Goal: Task Accomplishment & Management: Use online tool/utility

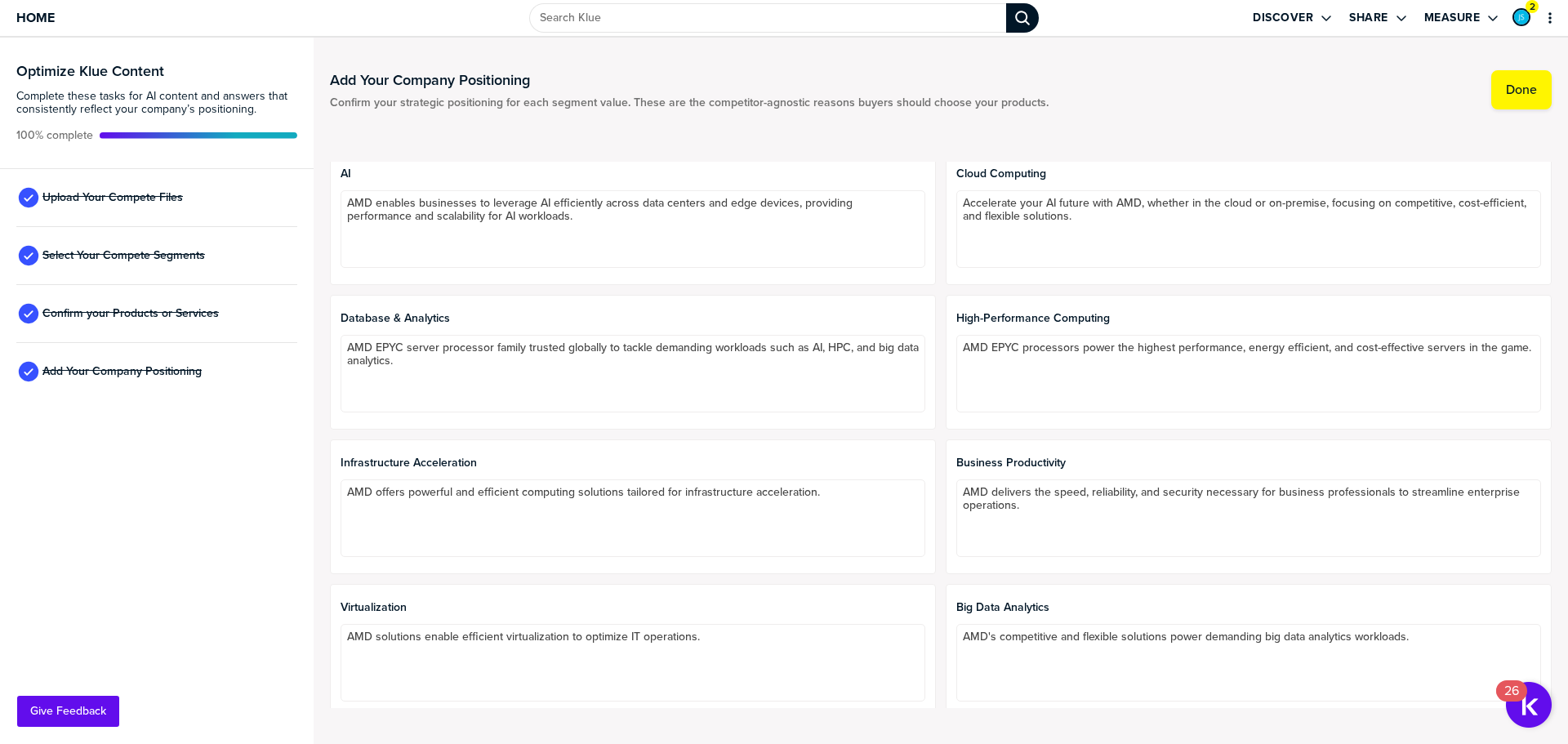
scroll to position [551, 0]
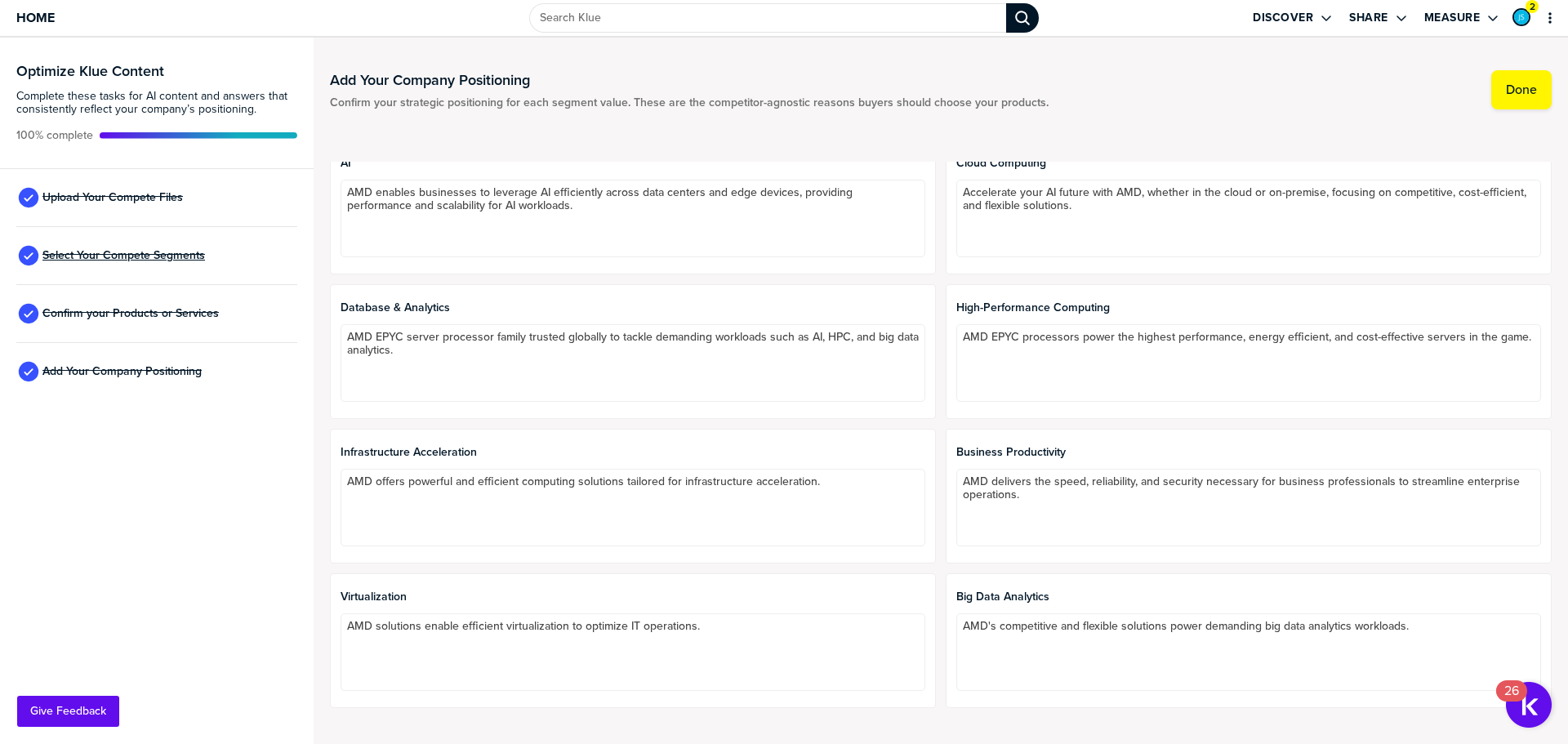
click at [113, 256] on span "Select Your Compete Segments" at bounding box center [123, 256] width 162 height 13
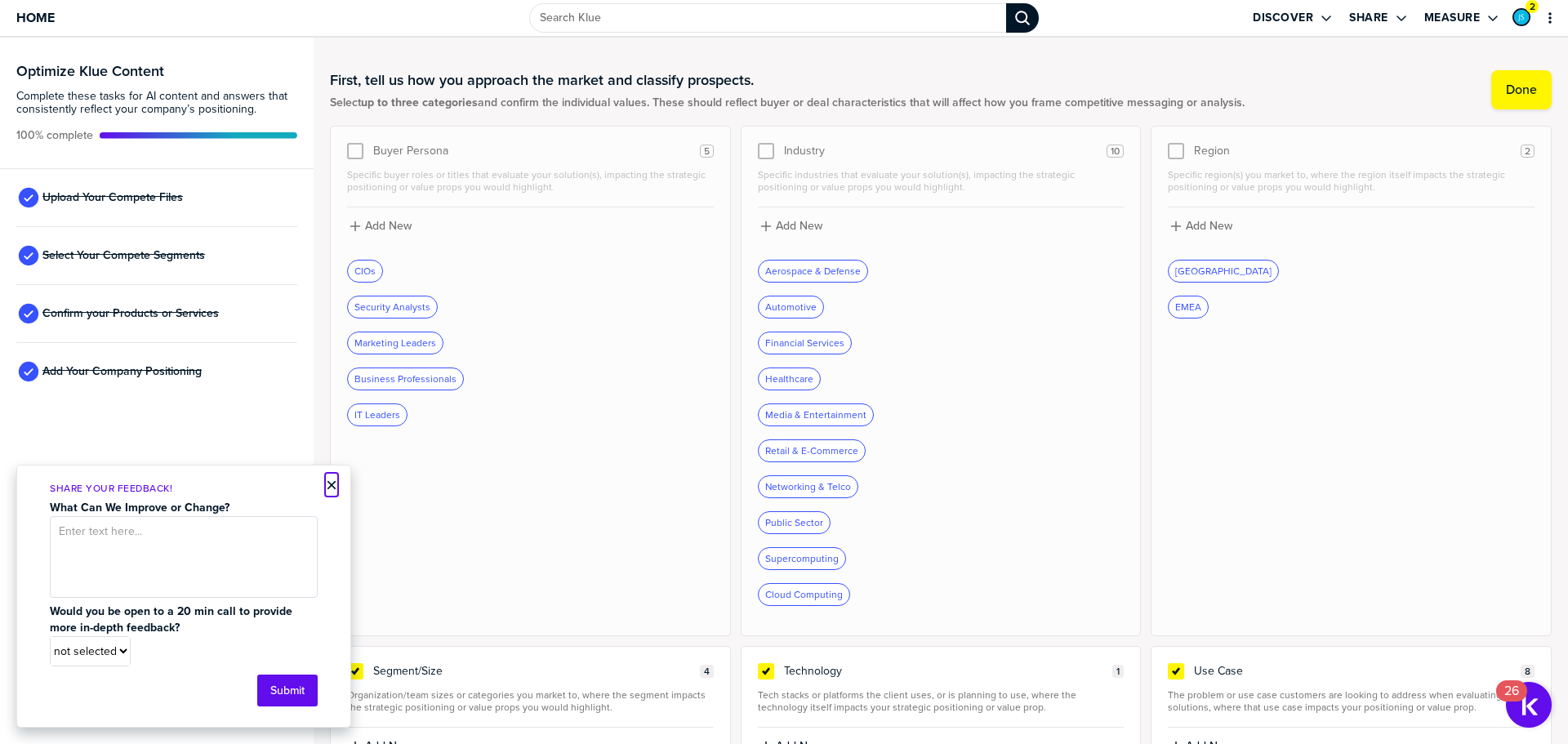
click at [333, 481] on button "×" at bounding box center [331, 484] width 12 height 19
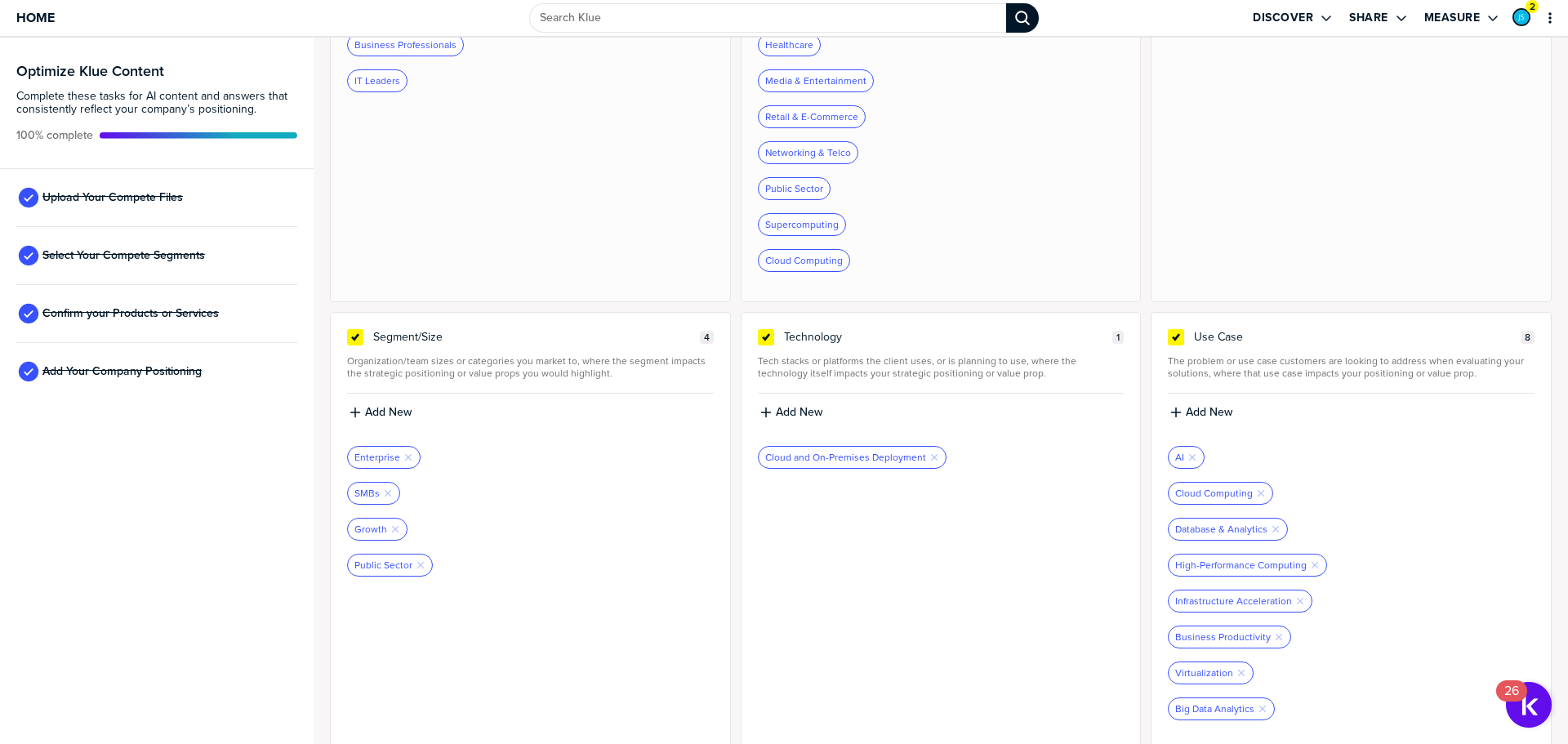
scroll to position [341, 0]
click at [111, 198] on span "Upload Your Compete Files" at bounding box center [112, 198] width 140 height 13
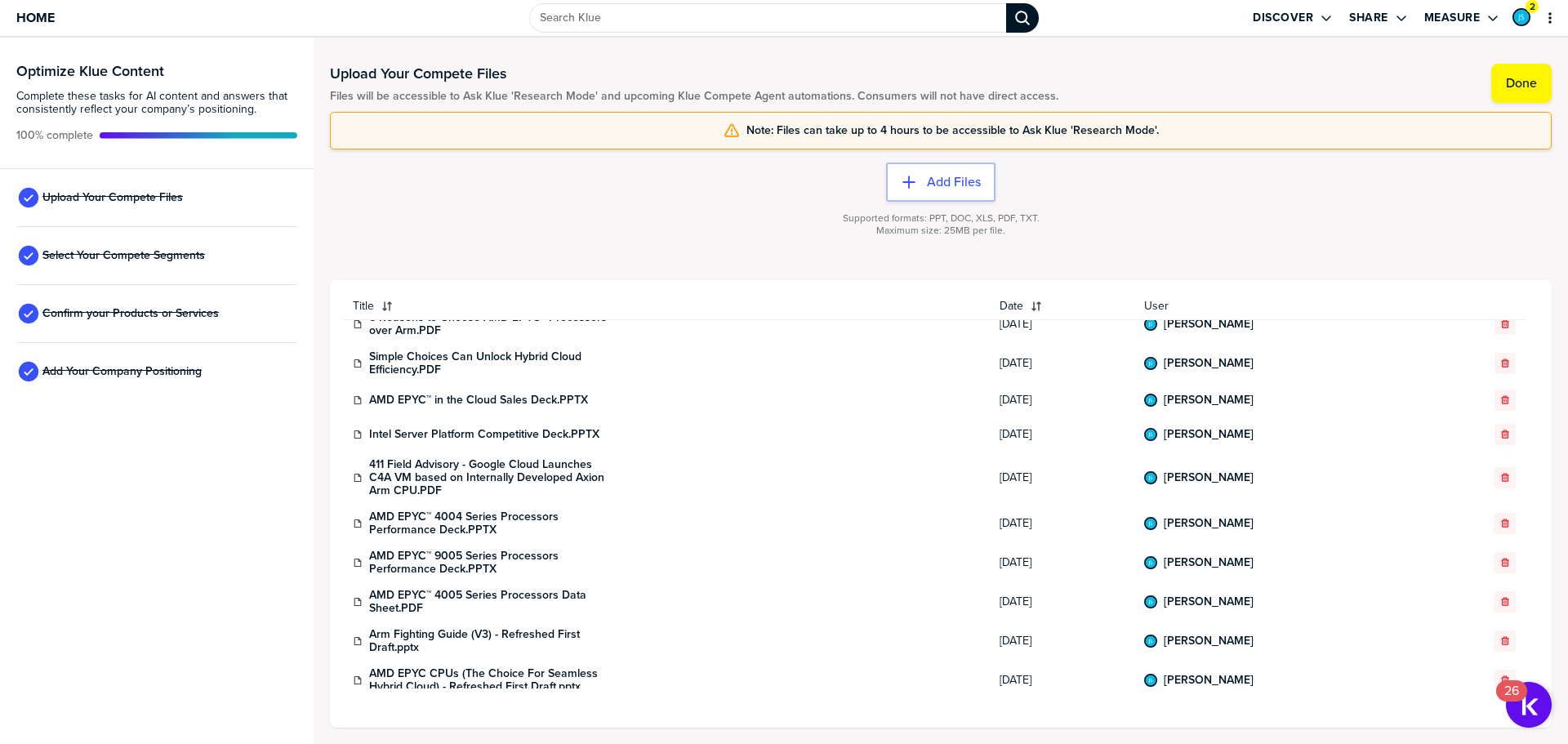
scroll to position [27, 0]
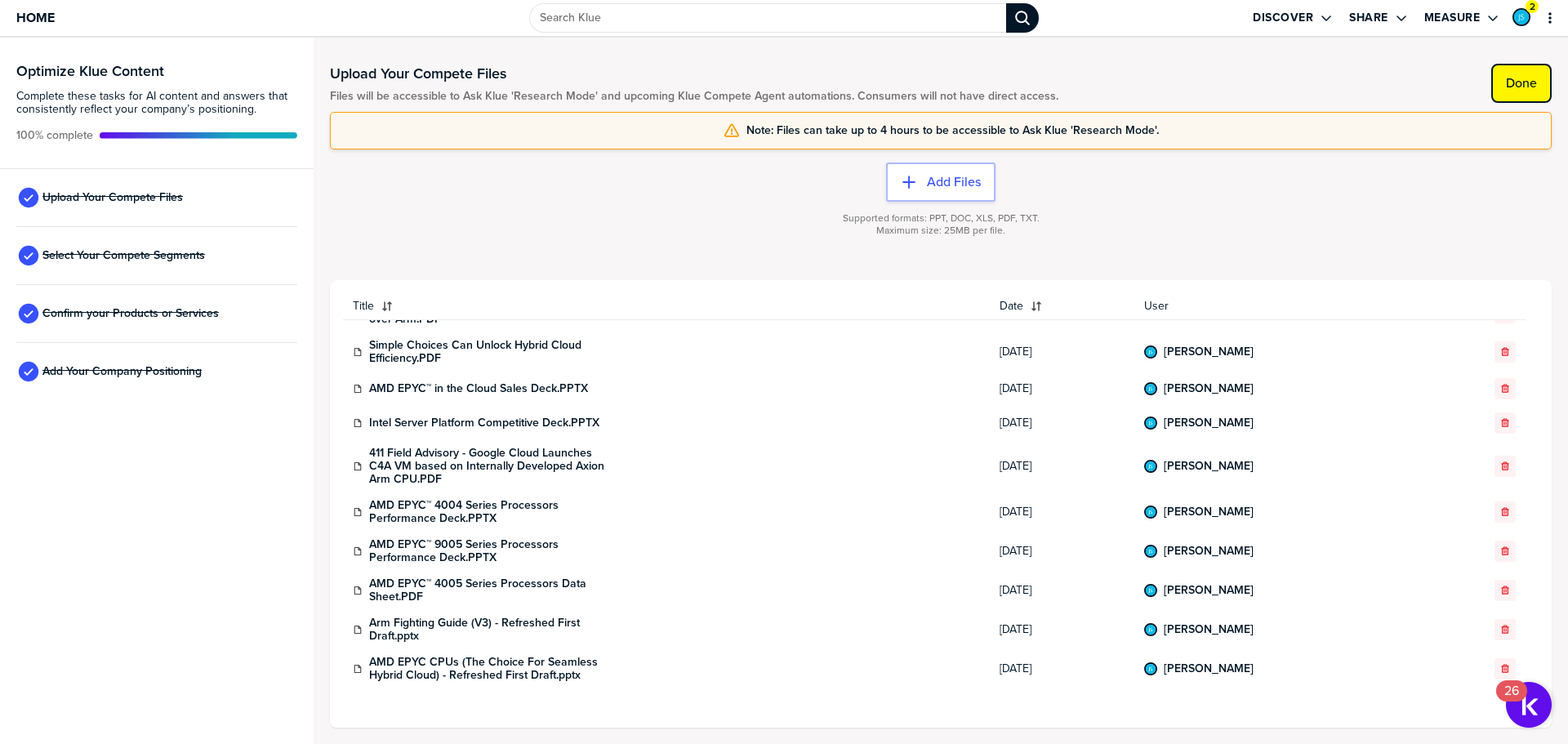
click at [1530, 87] on label "Done" at bounding box center [1521, 82] width 31 height 16
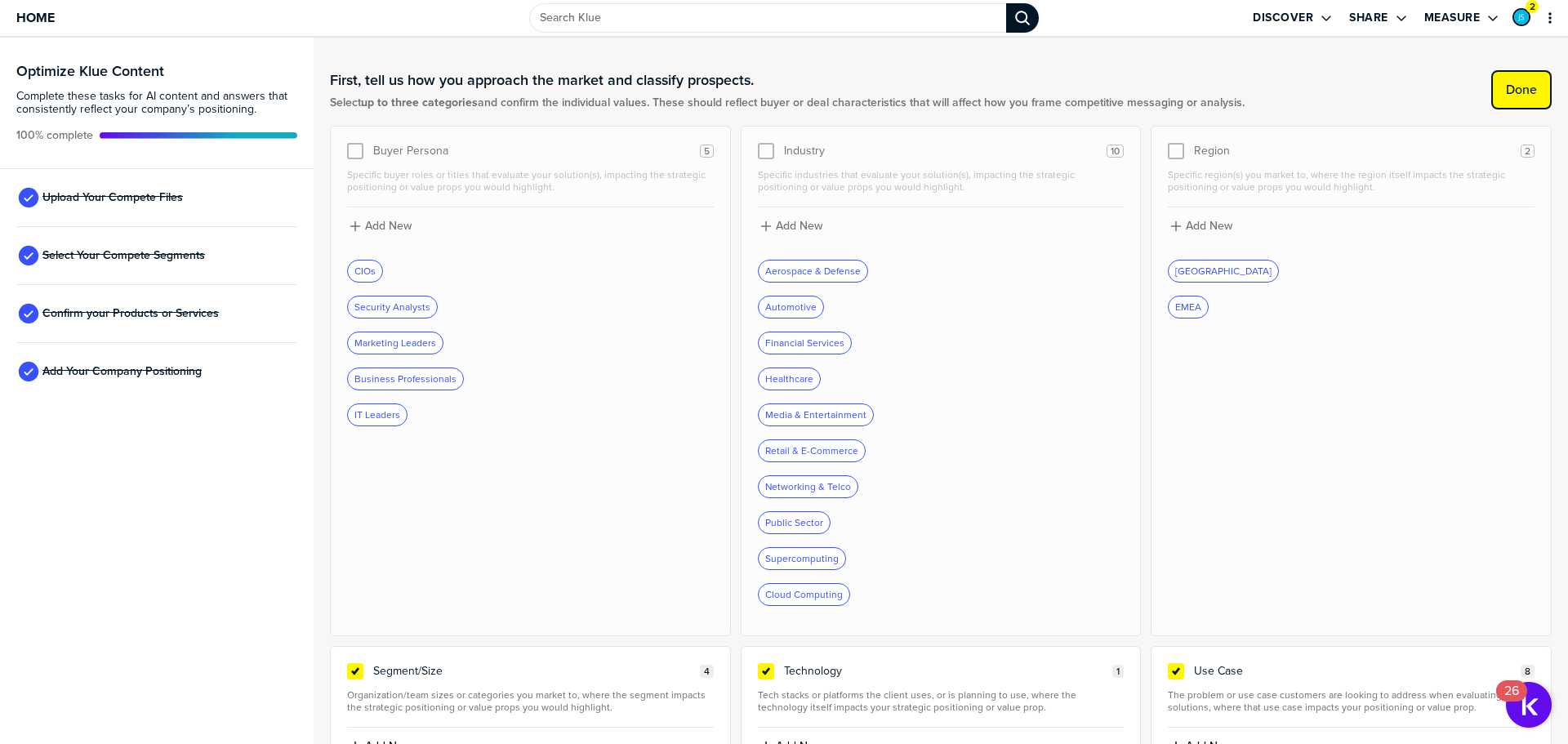
click at [1506, 82] on label "Done" at bounding box center [1521, 89] width 31 height 16
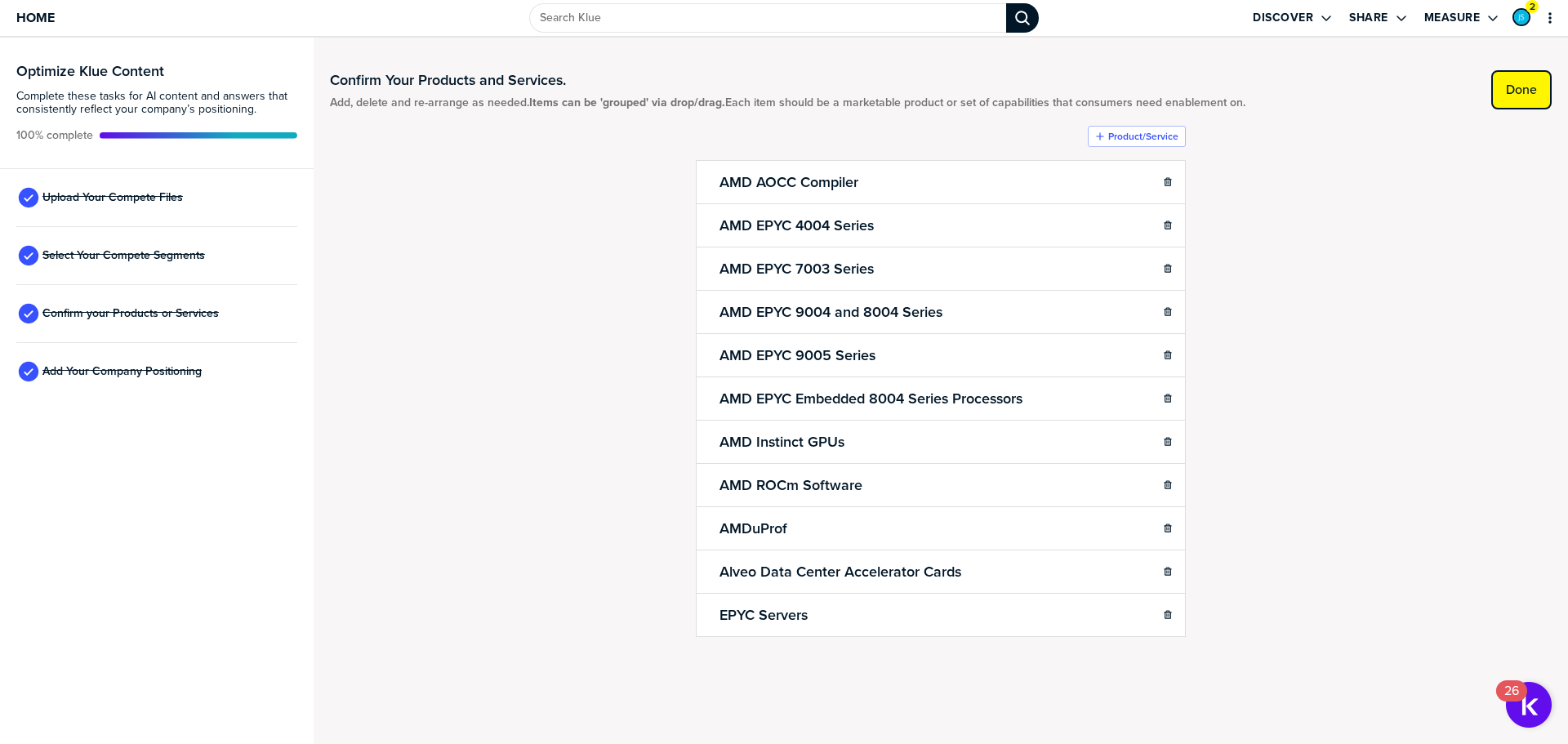
click at [1512, 90] on label "Done" at bounding box center [1521, 89] width 31 height 16
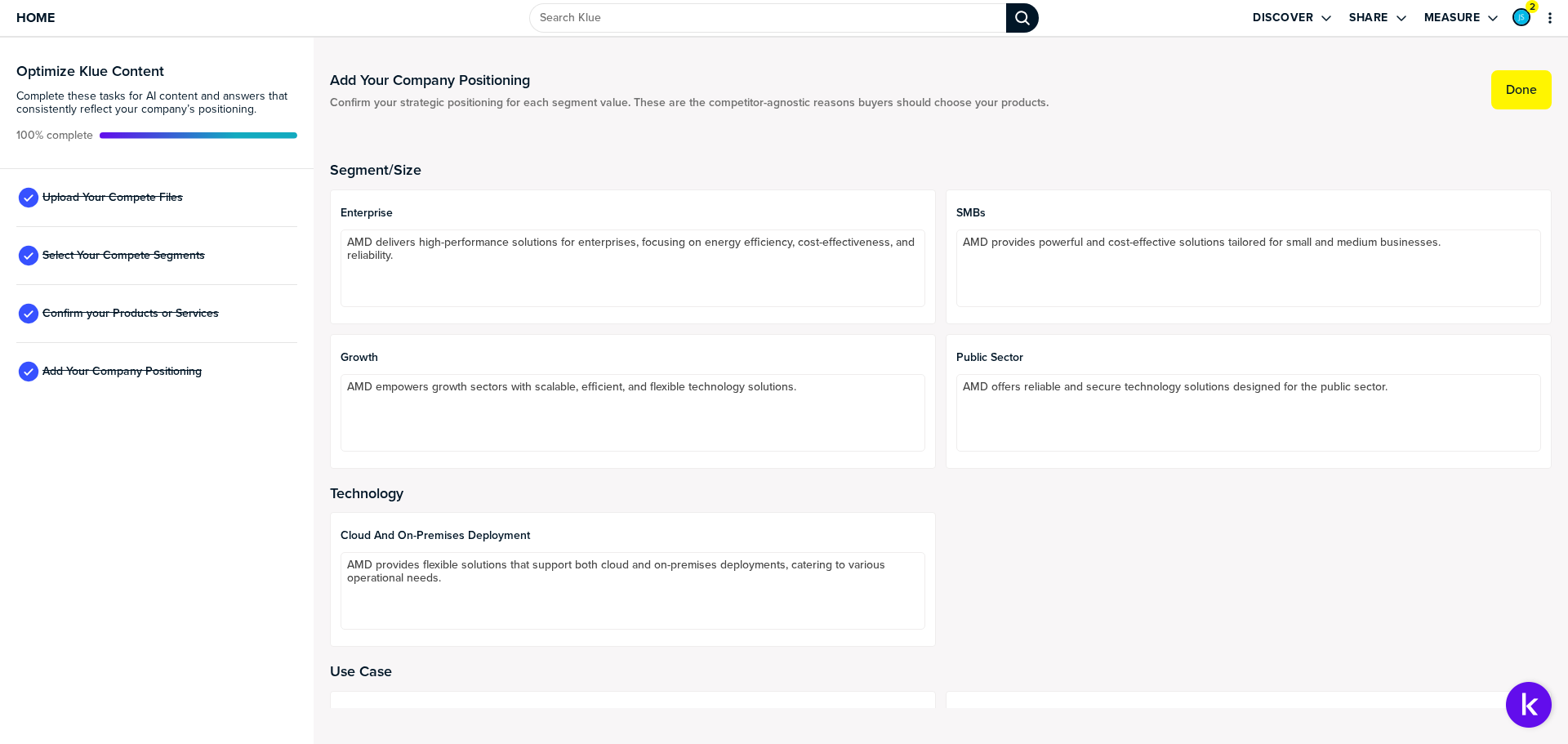
click at [1512, 90] on label "Done" at bounding box center [1521, 89] width 31 height 16
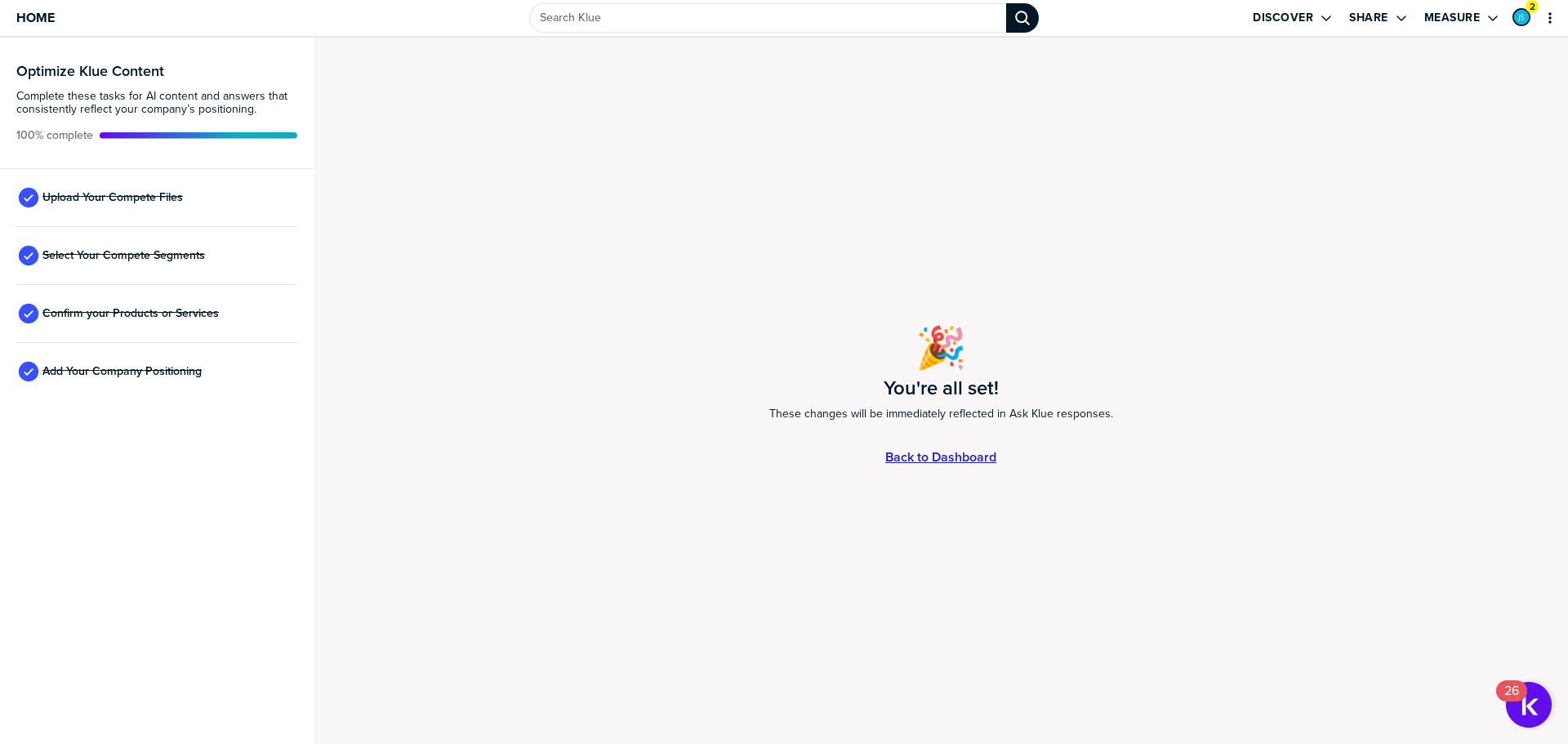
click at [967, 461] on link "Back to Dashboard" at bounding box center [940, 456] width 111 height 14
